Goal: Task Accomplishment & Management: Use online tool/utility

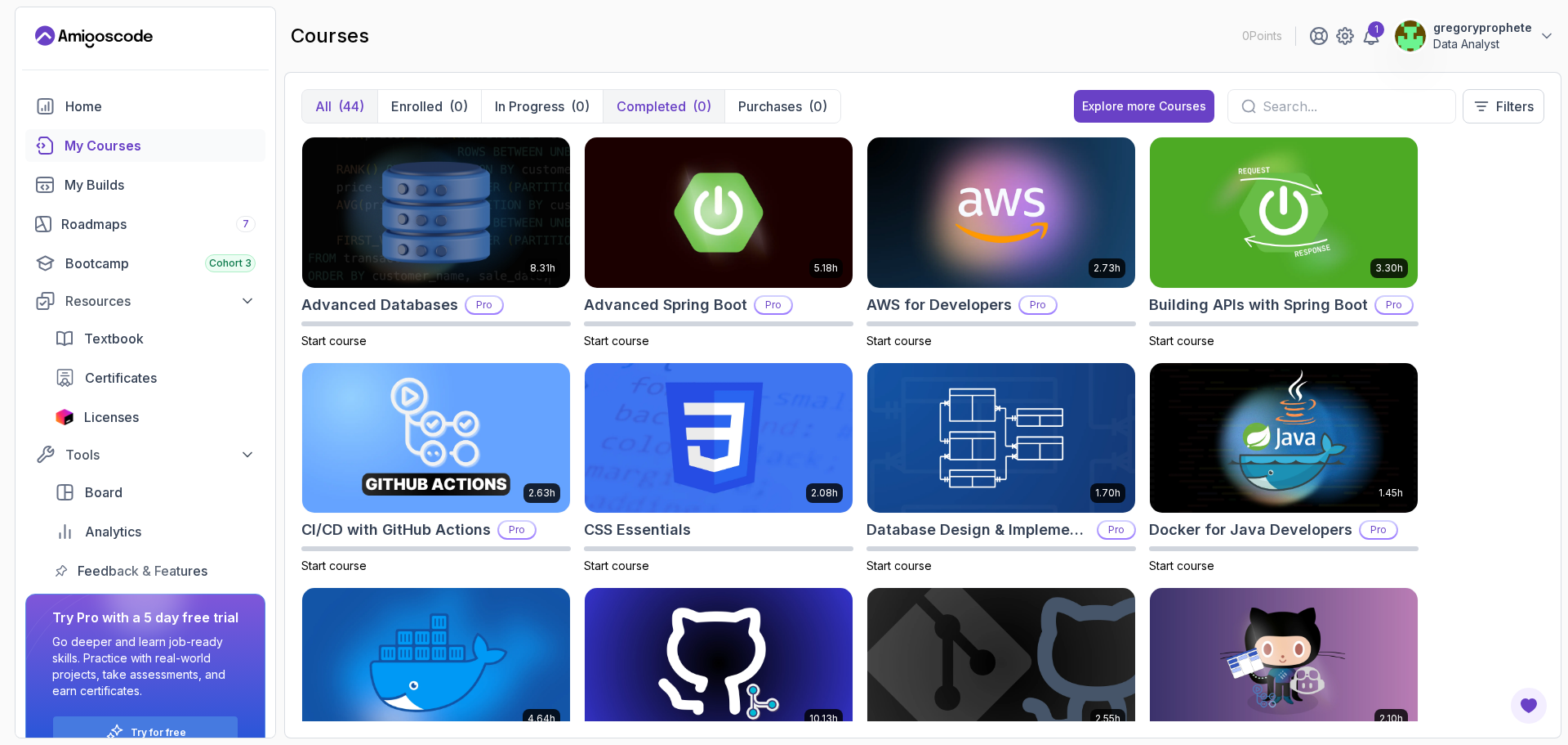
click at [661, 101] on p "Completed" at bounding box center [652, 106] width 69 height 20
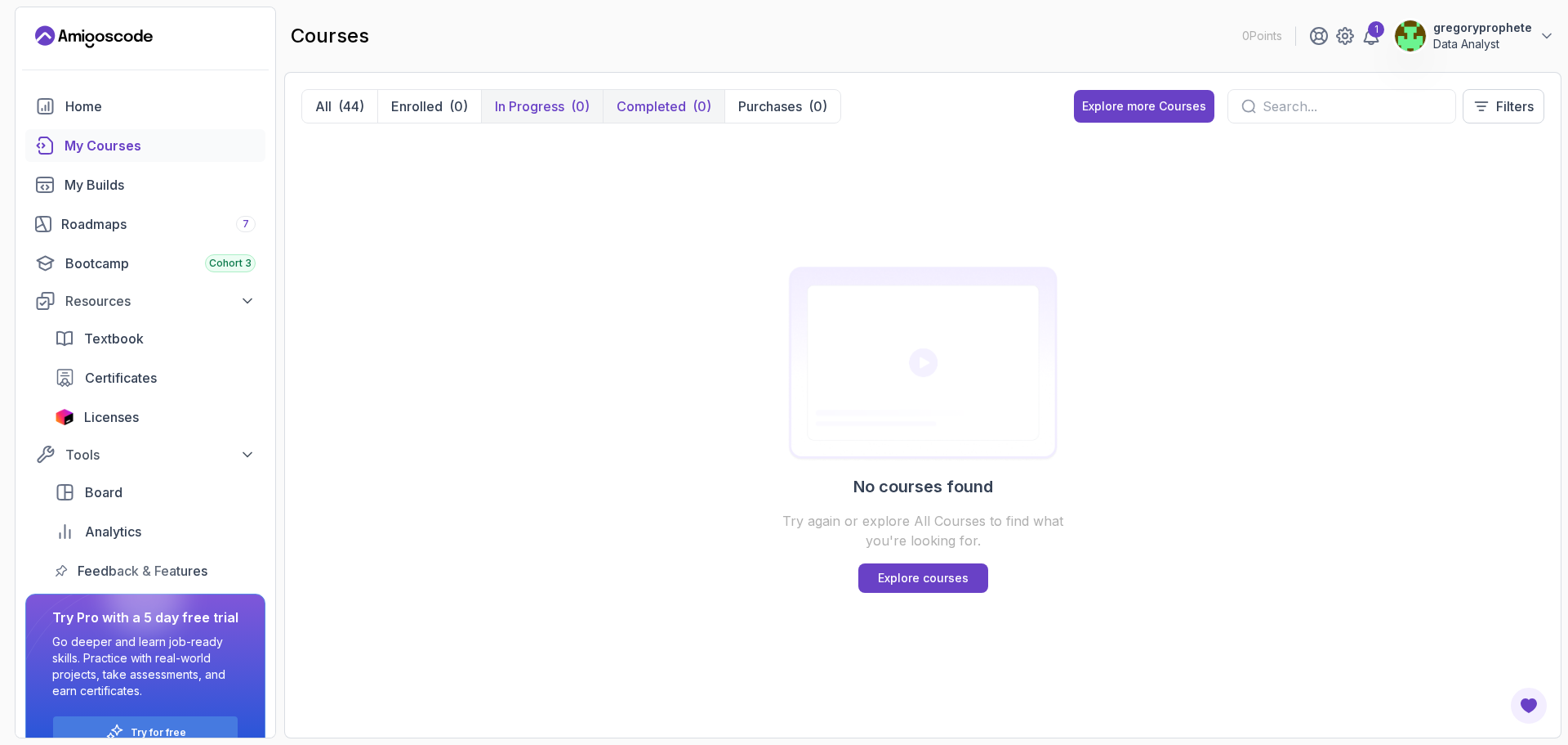
click at [574, 107] on div "(0)" at bounding box center [581, 106] width 19 height 20
click at [532, 111] on p "In Progress" at bounding box center [530, 106] width 69 height 20
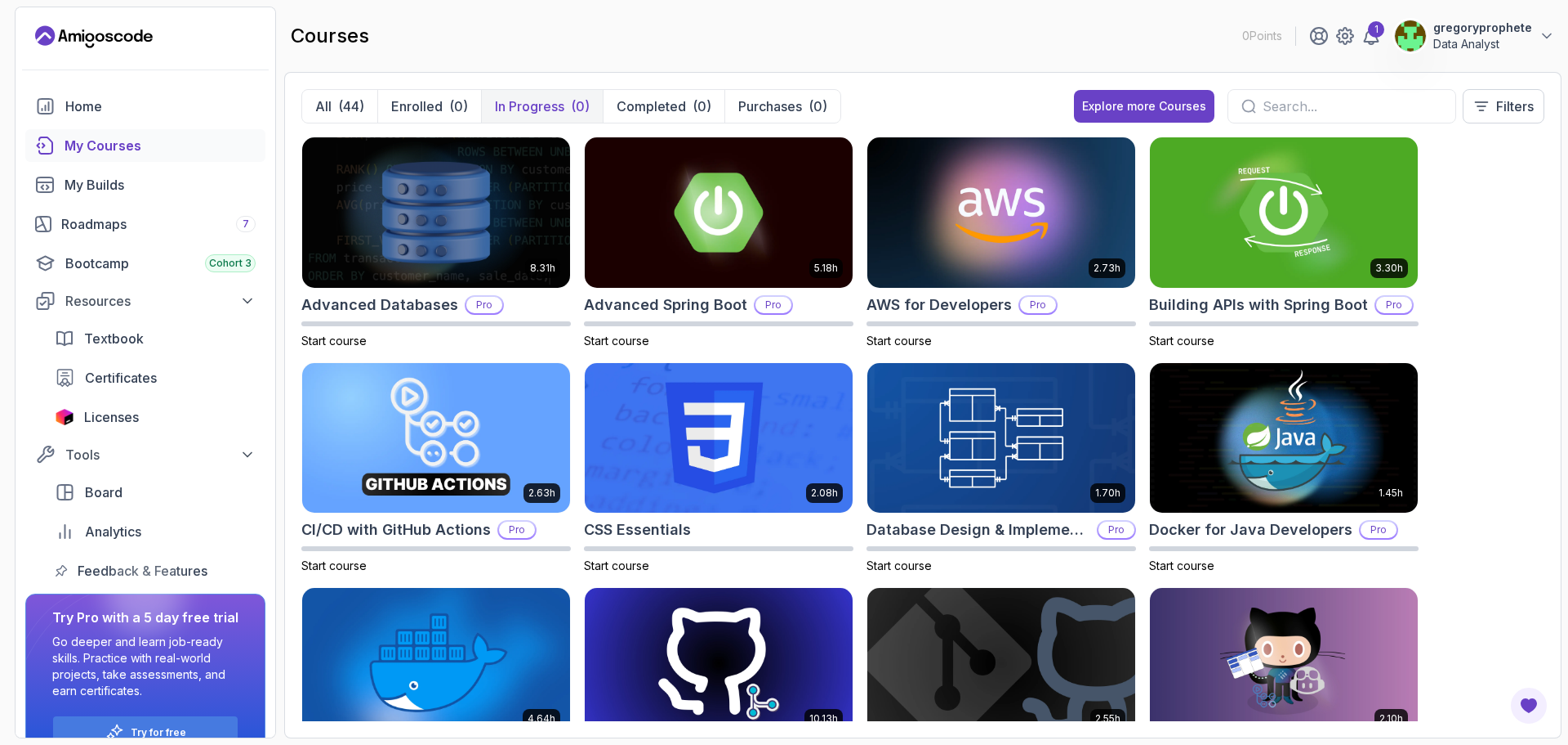
click at [532, 111] on p "In Progress" at bounding box center [530, 106] width 69 height 20
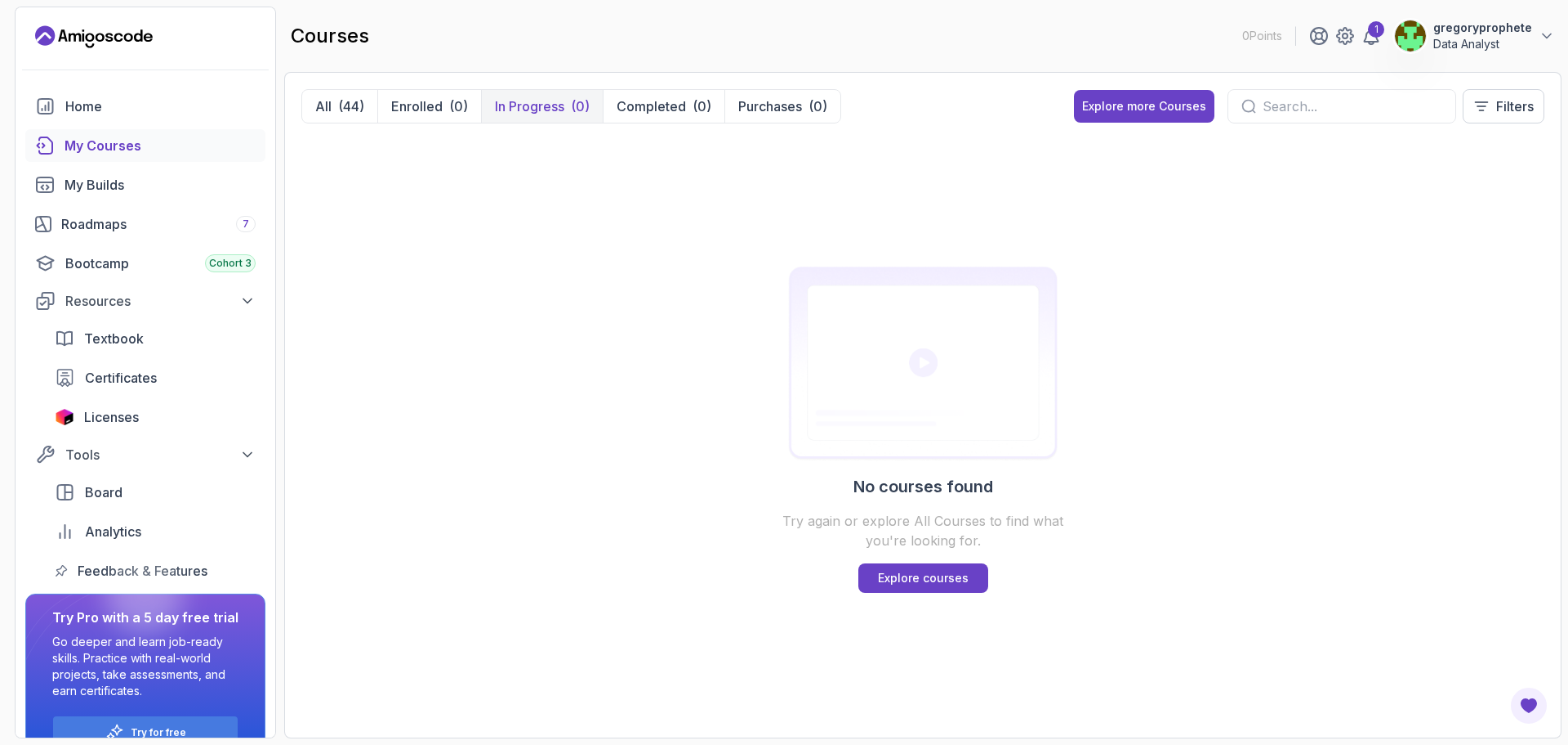
click at [532, 111] on p "In Progress" at bounding box center [530, 106] width 69 height 20
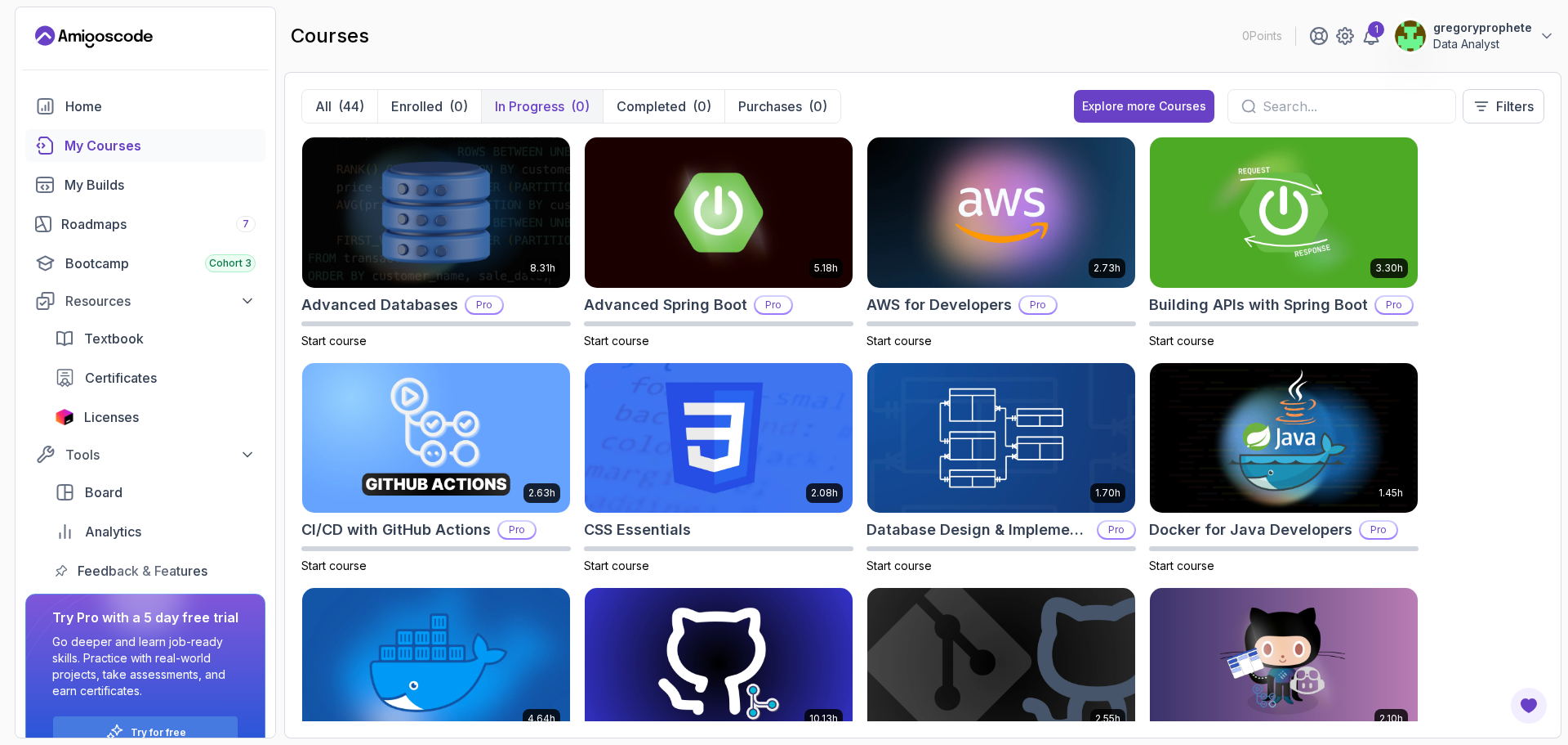
click at [532, 111] on p "In Progress" at bounding box center [530, 106] width 69 height 20
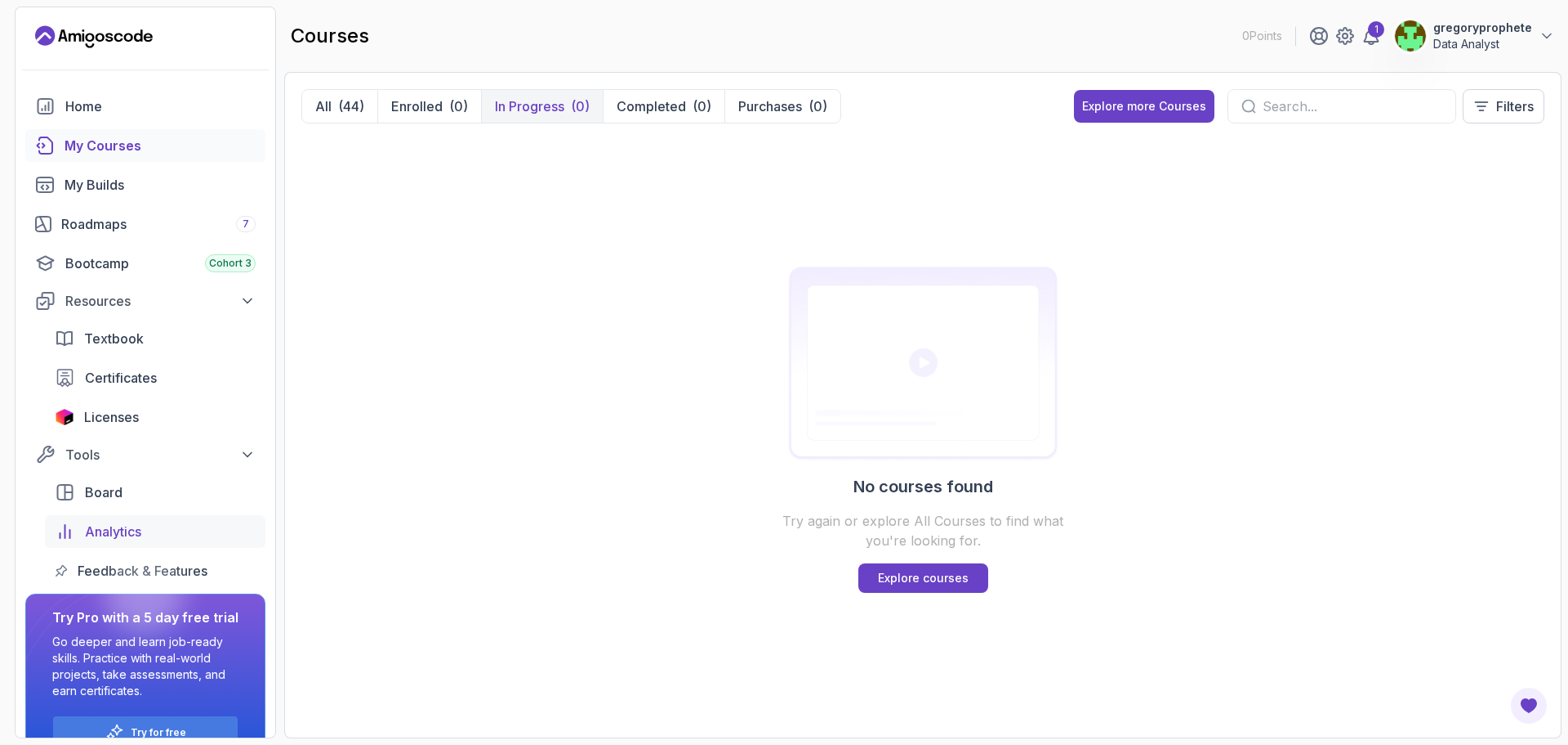
scroll to position [36, 0]
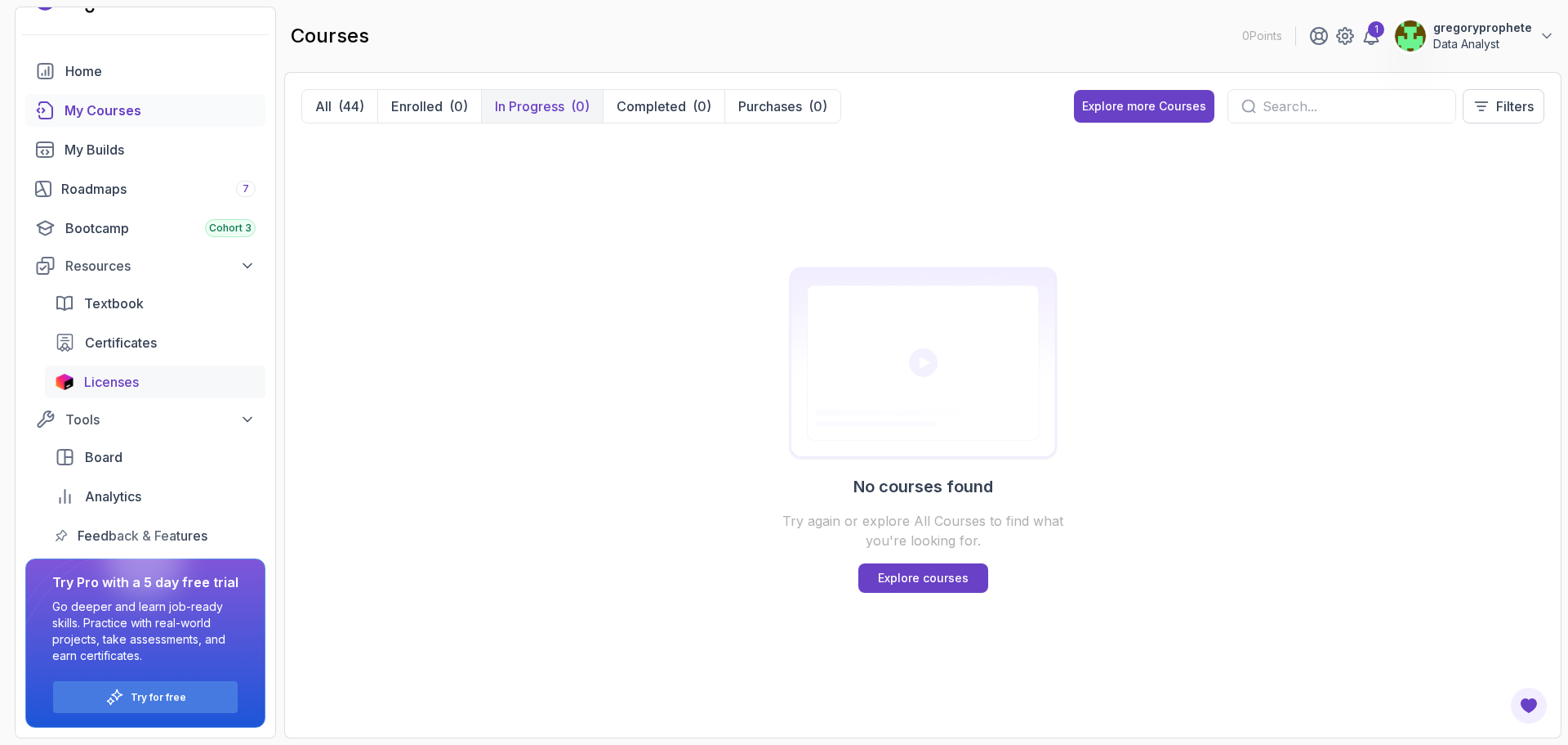
click at [144, 384] on div "Licenses" at bounding box center [170, 382] width 172 height 20
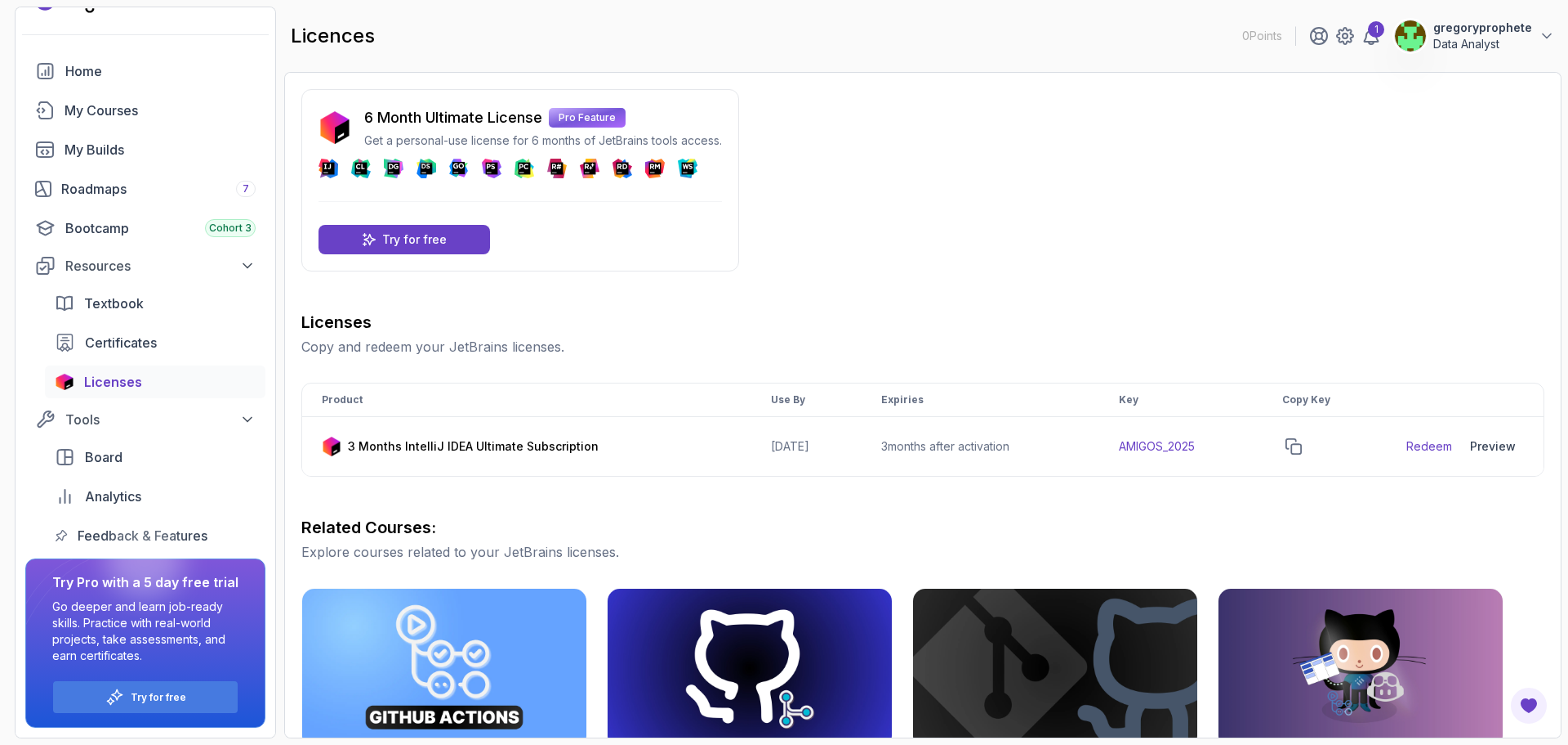
click at [688, 173] on icon at bounding box center [688, 169] width 12 height 12
click at [1448, 448] on link "Redeem" at bounding box center [1429, 446] width 46 height 16
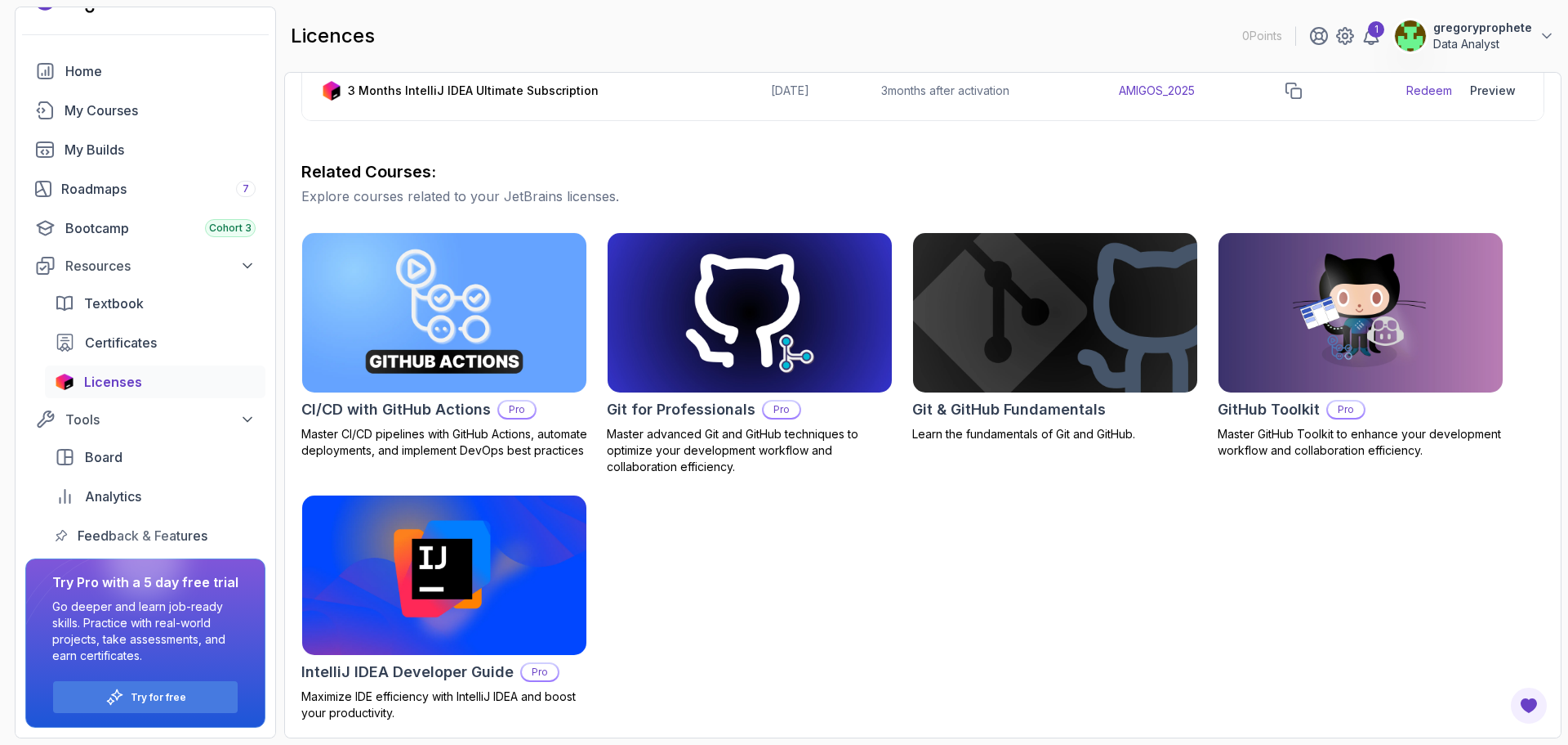
click at [875, 496] on div "CI/CD with GitHub Actions Pro Master CI/CD pipelines with GitHub Actions, autom…" at bounding box center [923, 477] width 1243 height 489
